Goal: Task Accomplishment & Management: Complete application form

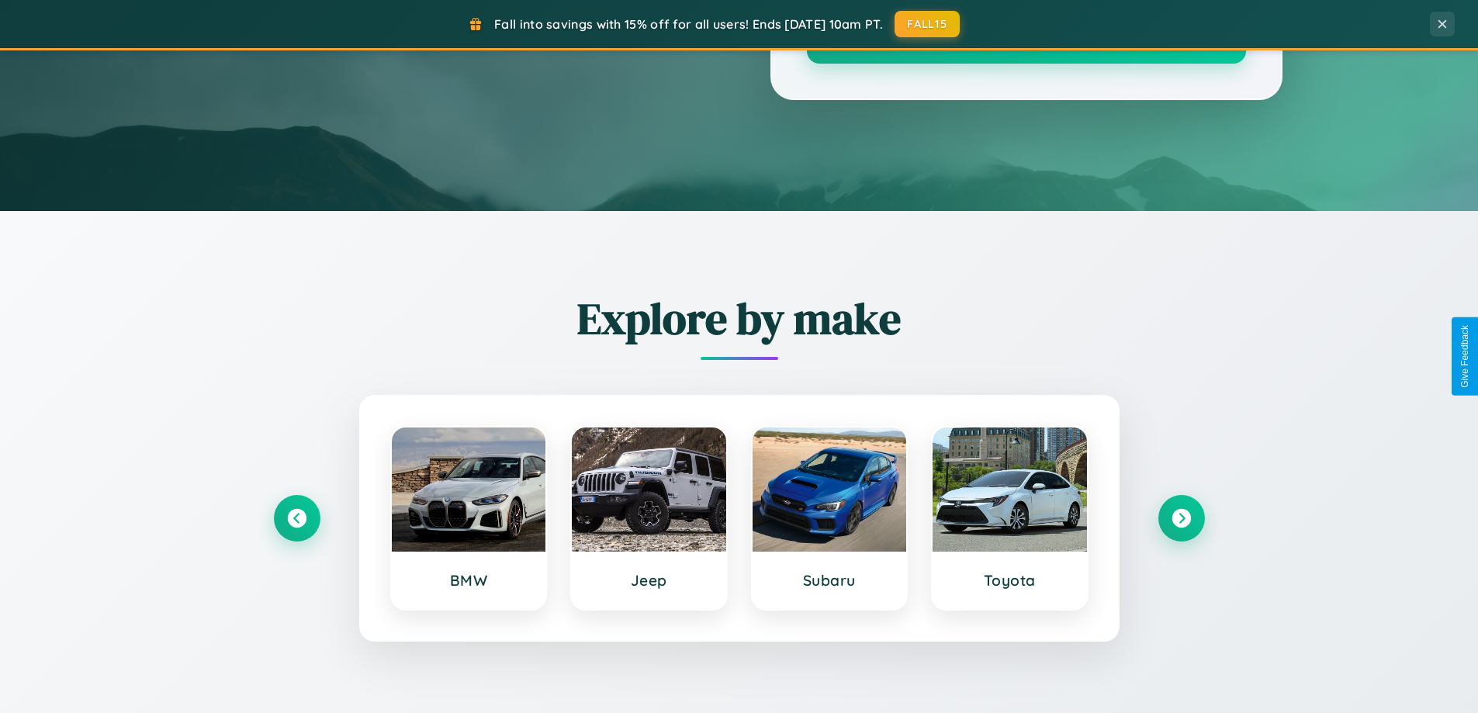
scroll to position [2986, 0]
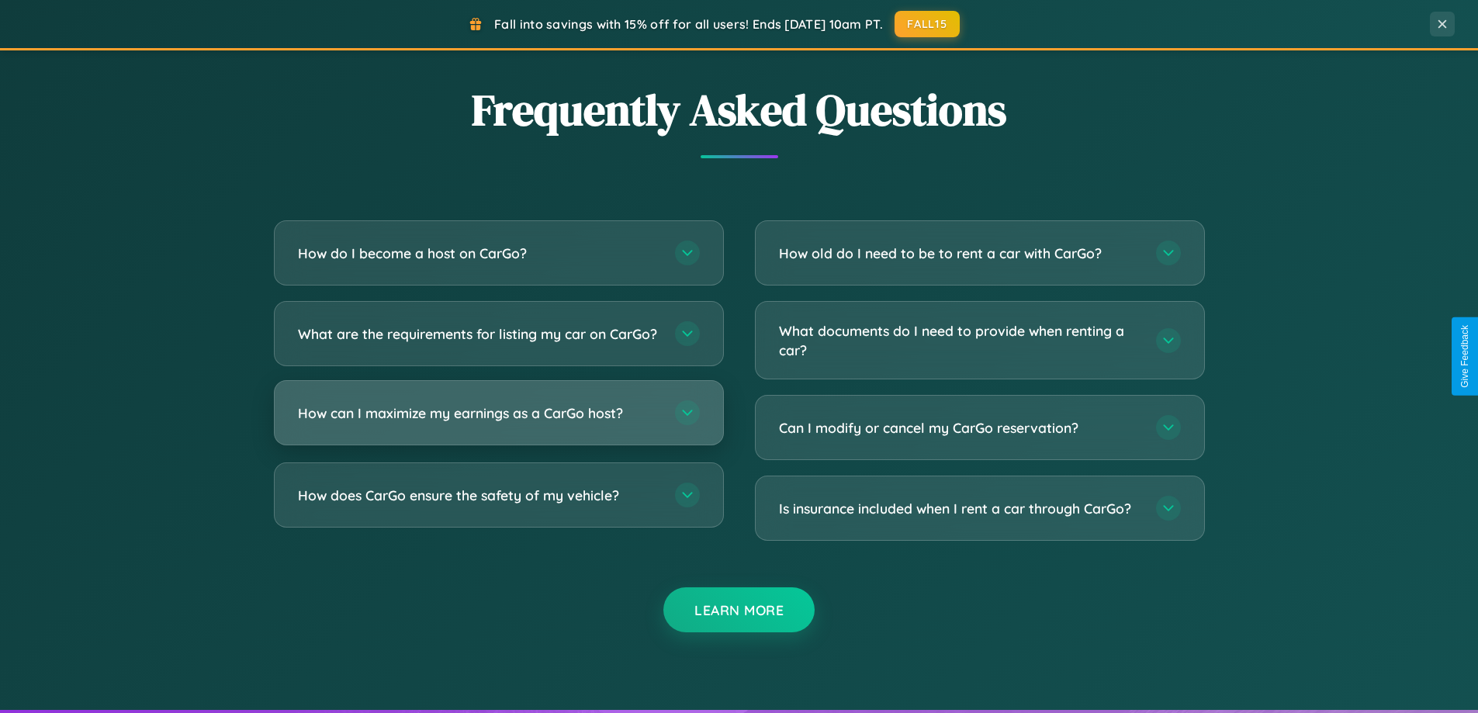
click at [498, 423] on h3 "How can I maximize my earnings as a CarGo host?" at bounding box center [479, 413] width 362 height 19
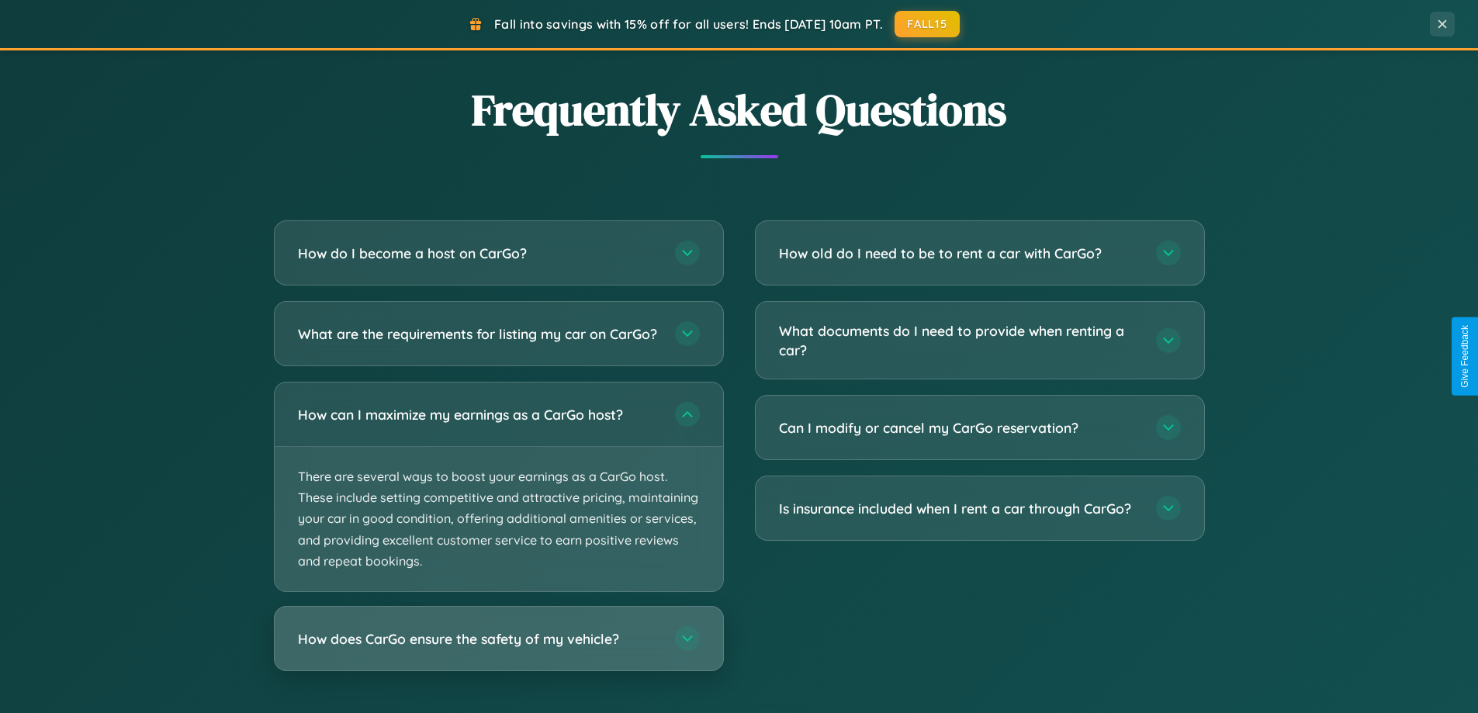
click at [498, 649] on h3 "How does CarGo ensure the safety of my vehicle?" at bounding box center [479, 638] width 362 height 19
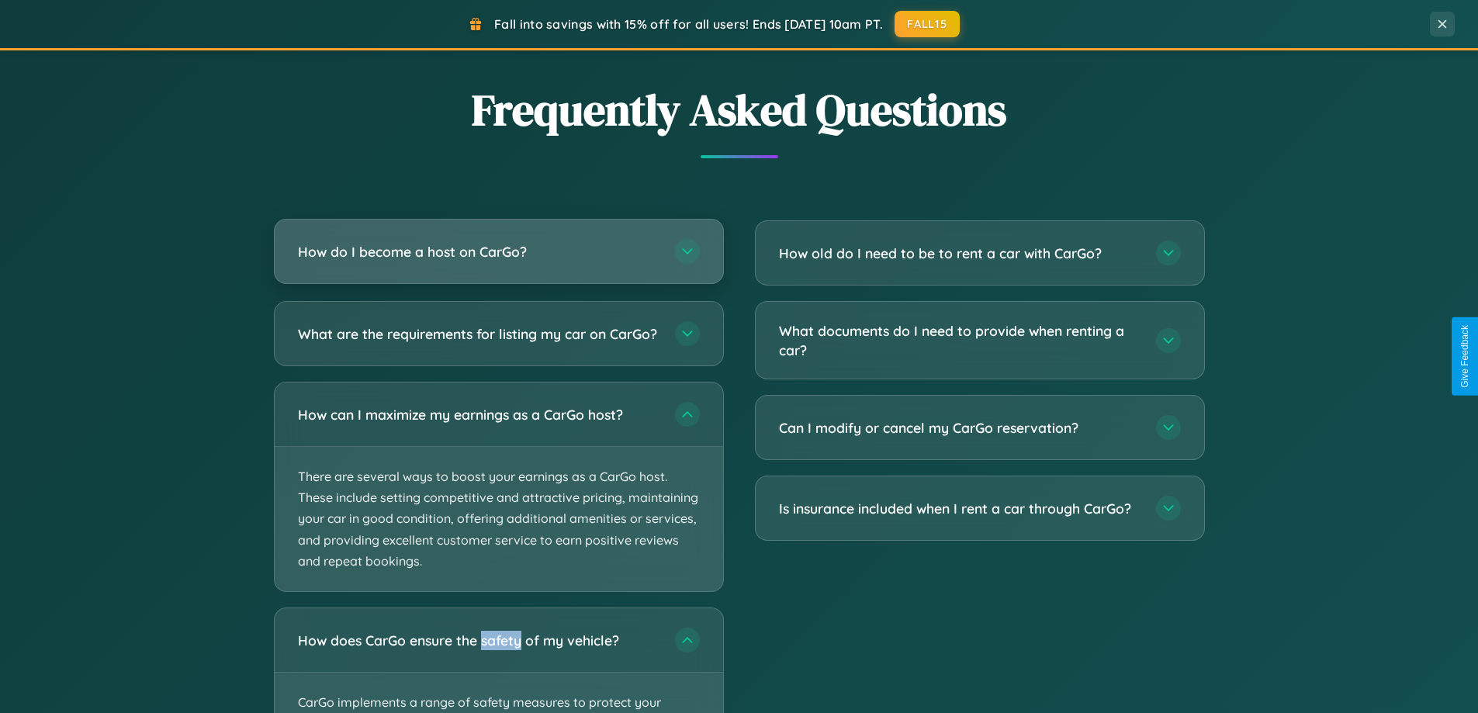
click at [498, 252] on h3 "How do I become a host on CarGo?" at bounding box center [479, 251] width 362 height 19
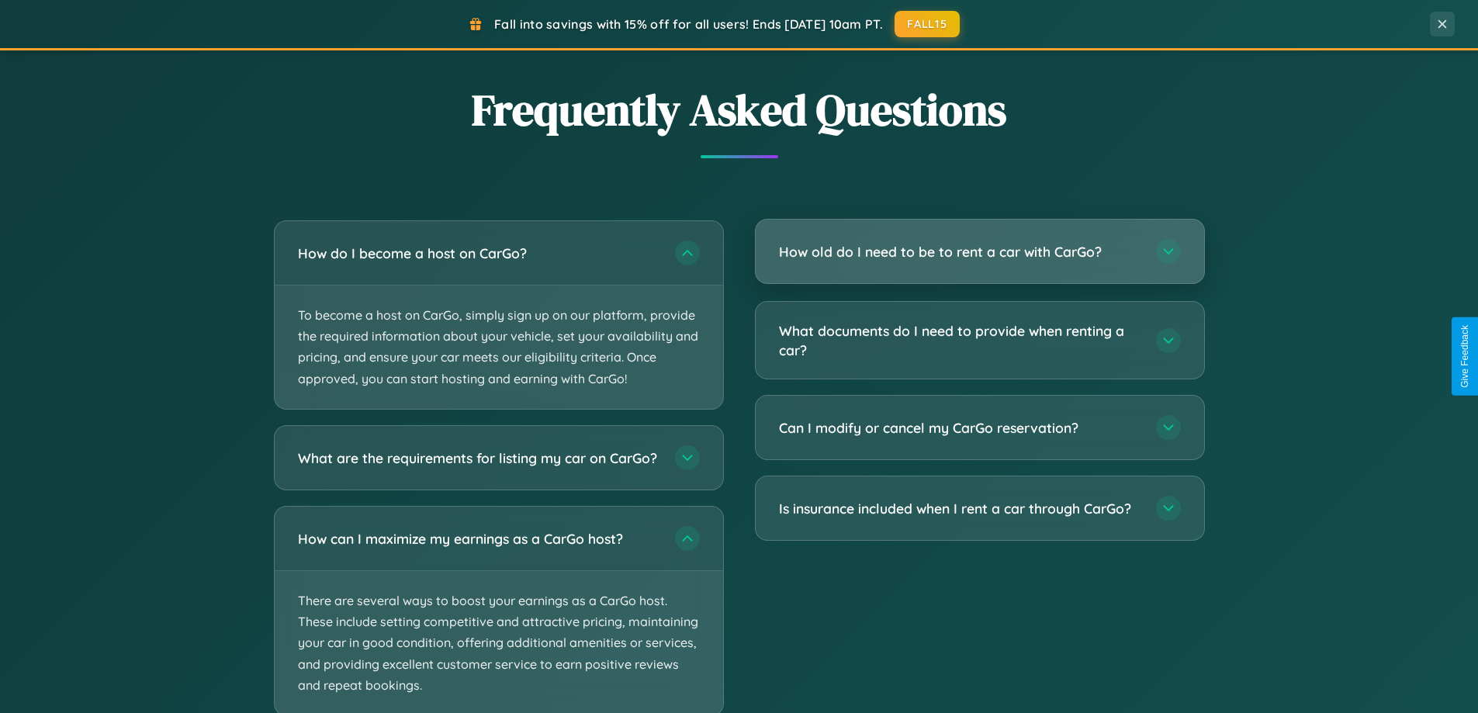
click at [979, 253] on h3 "How old do I need to be to rent a car with CarGo?" at bounding box center [960, 251] width 362 height 19
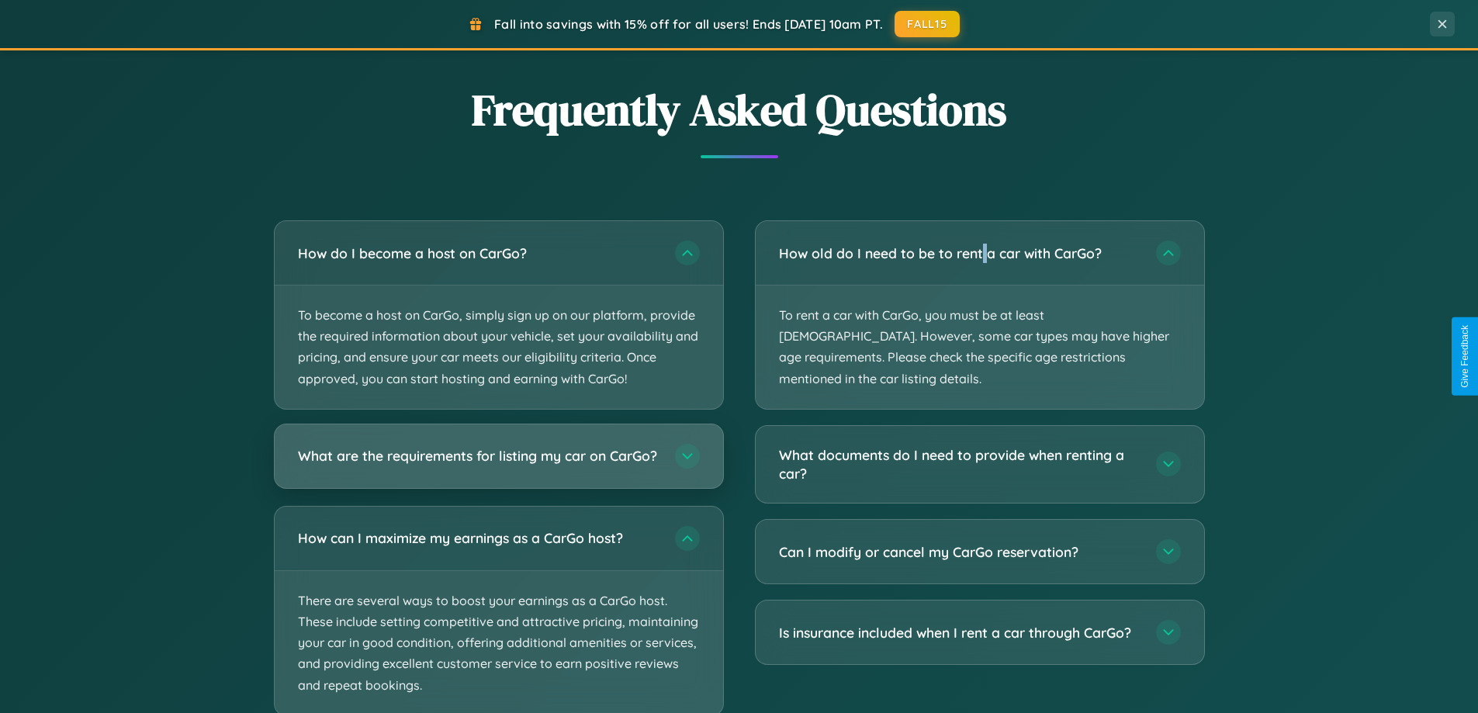
click at [498, 463] on h3 "What are the requirements for listing my car on CarGo?" at bounding box center [479, 455] width 362 height 19
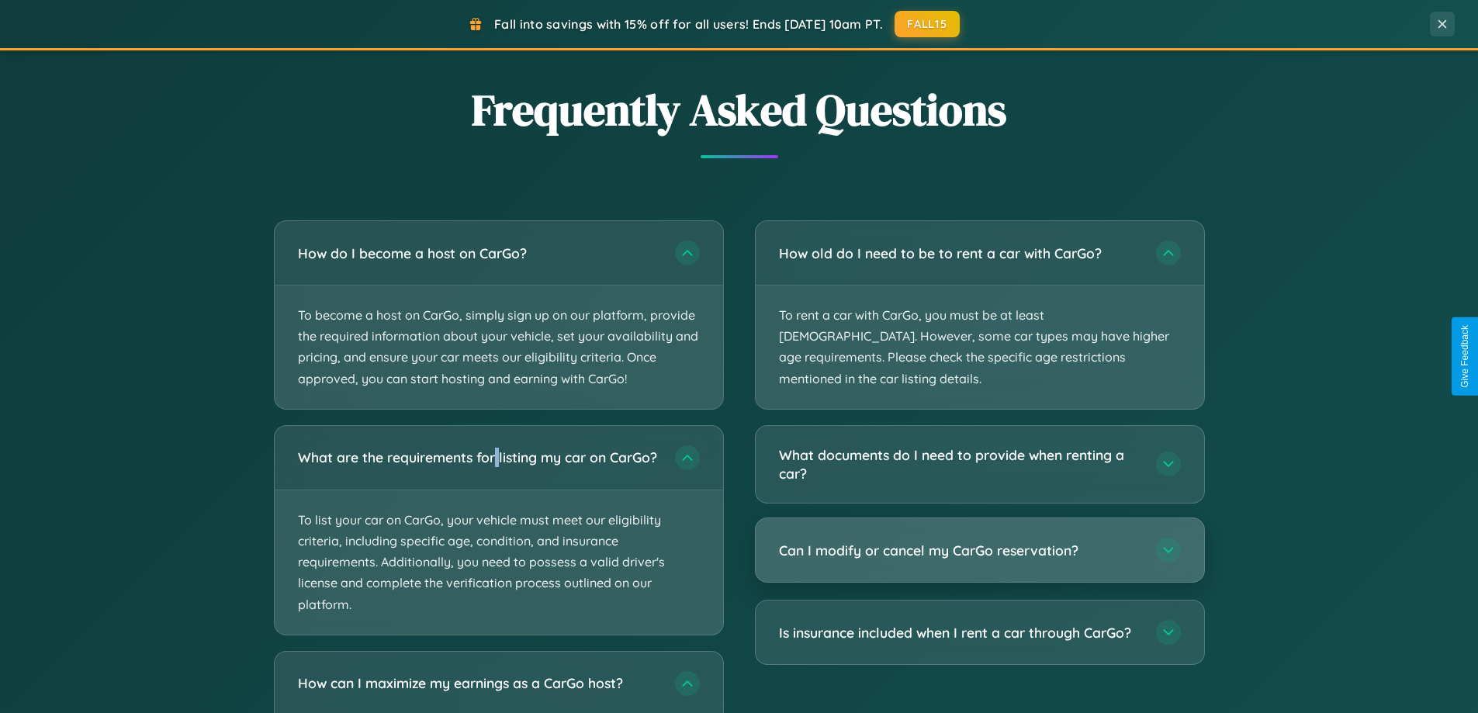
click at [979, 541] on h3 "Can I modify or cancel my CarGo reservation?" at bounding box center [960, 550] width 362 height 19
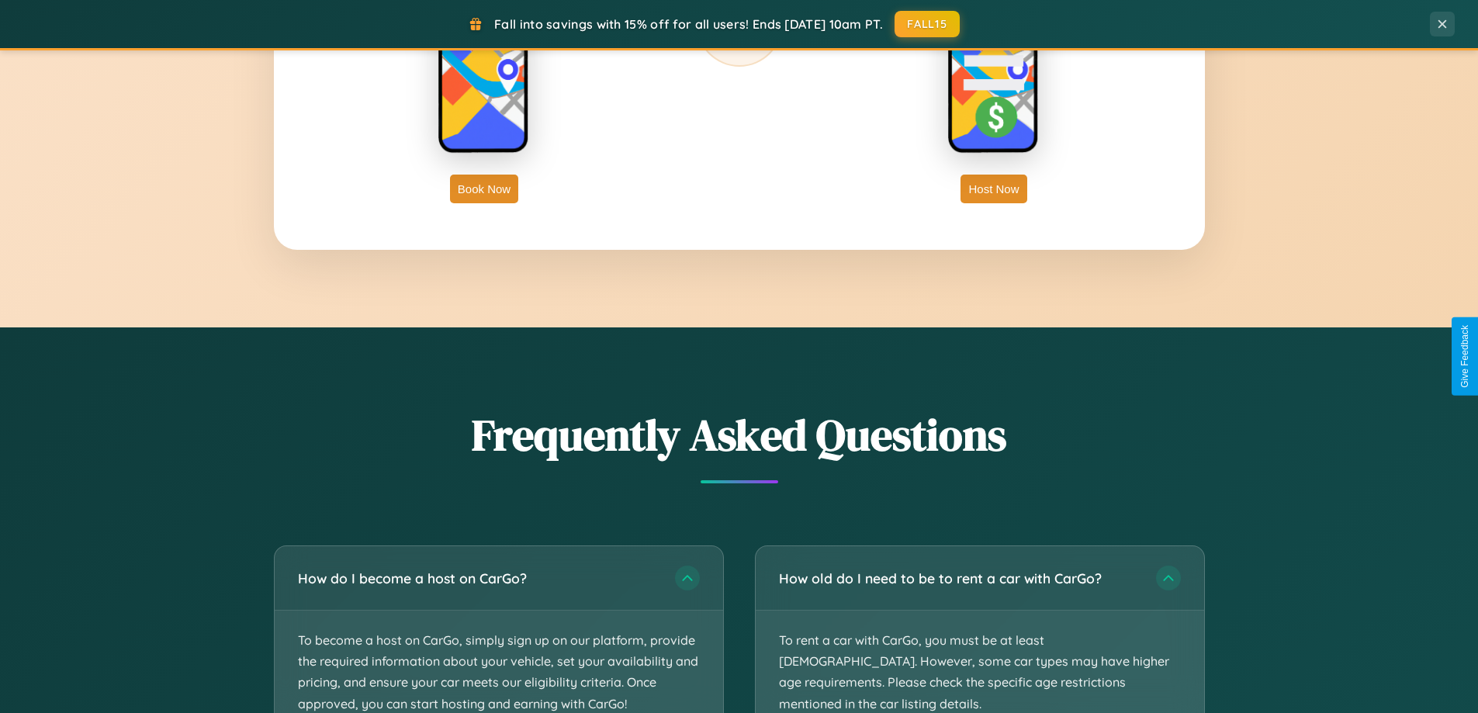
scroll to position [2494, 0]
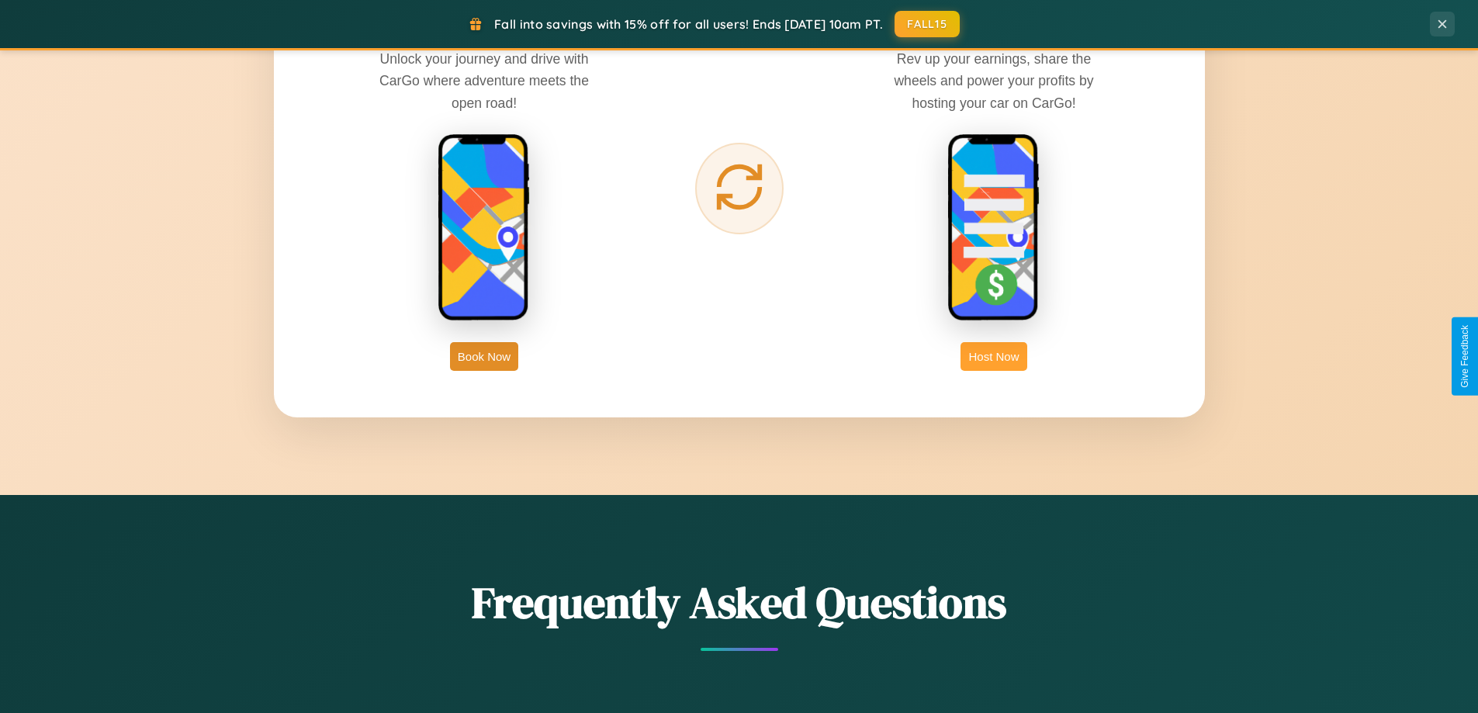
click at [994, 356] on button "Host Now" at bounding box center [994, 356] width 66 height 29
